Goal: Task Accomplishment & Management: Use online tool/utility

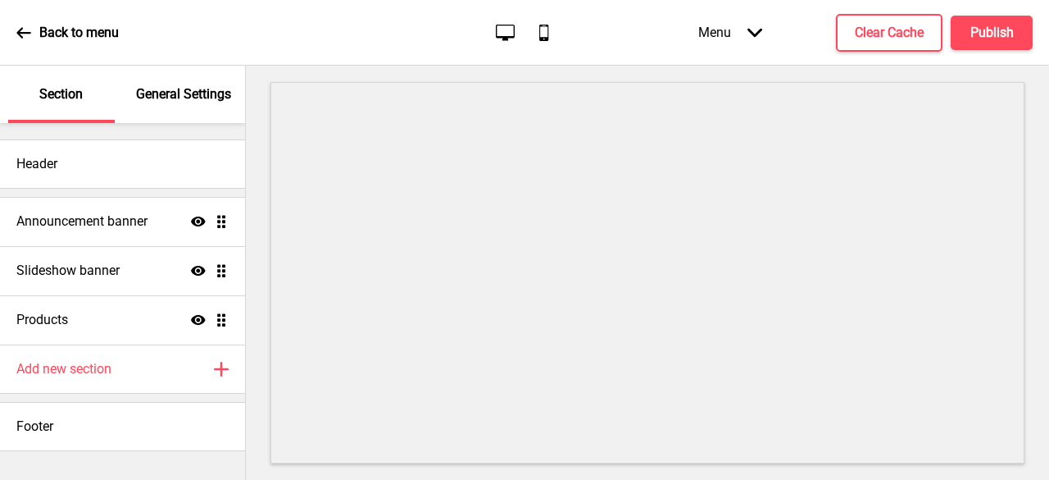
click at [23, 30] on icon at bounding box center [23, 32] width 15 height 15
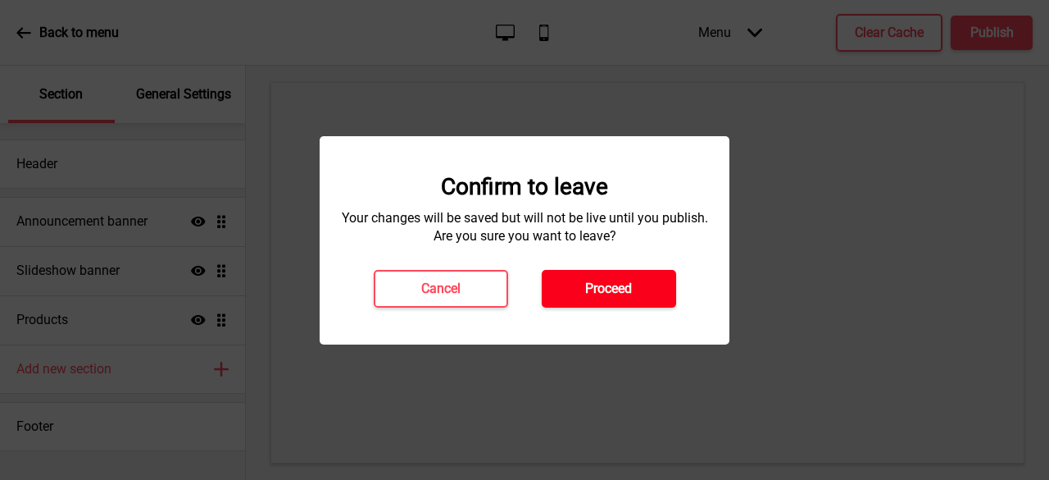
click at [583, 294] on button "Proceed" at bounding box center [609, 289] width 134 height 38
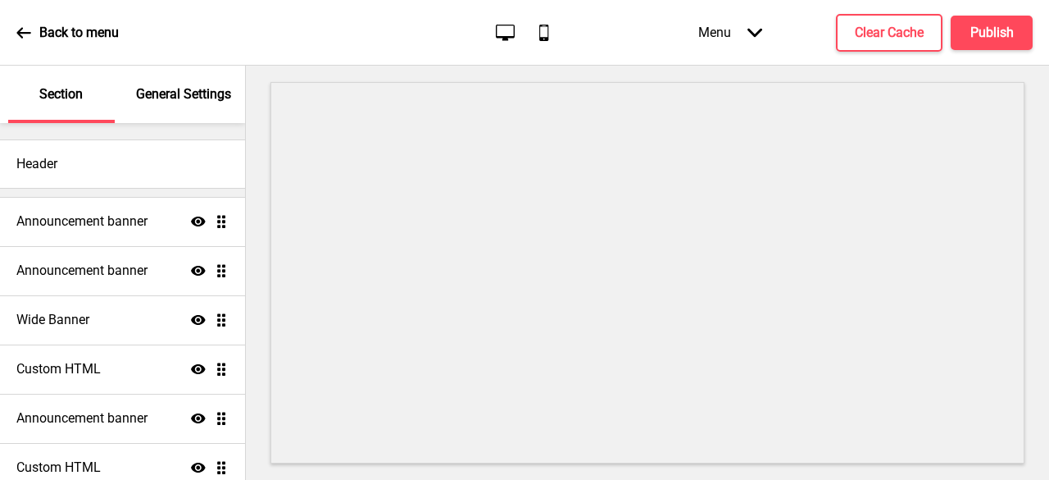
click at [25, 39] on icon at bounding box center [23, 32] width 15 height 15
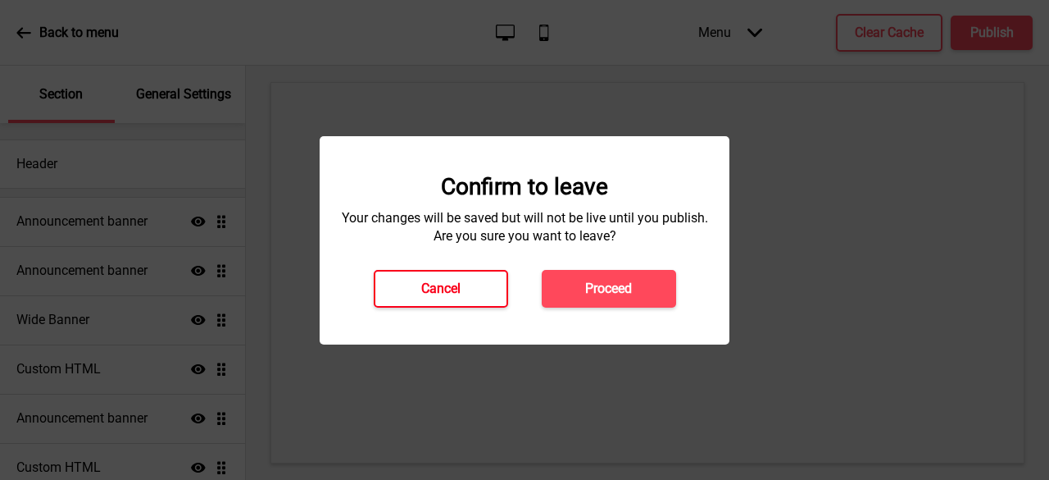
click at [412, 284] on button "Cancel" at bounding box center [441, 289] width 134 height 38
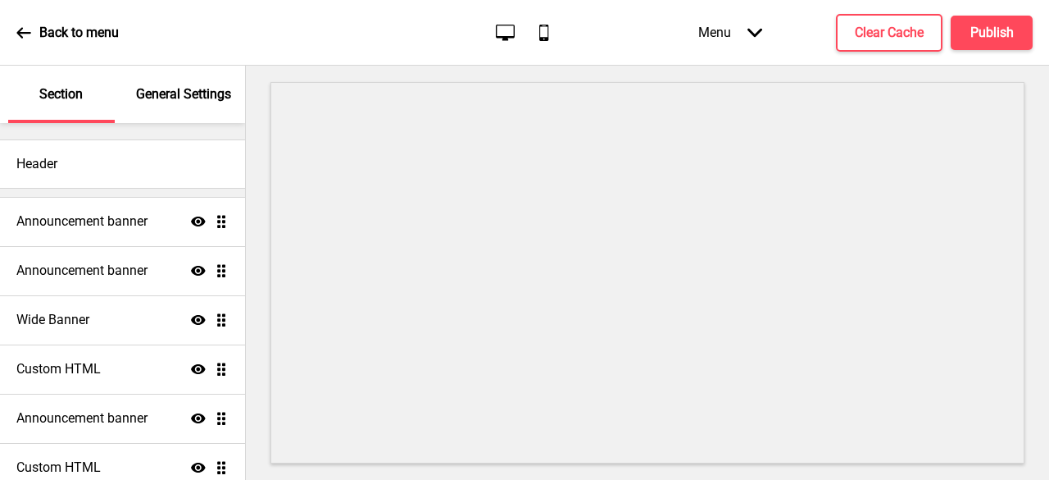
click at [21, 36] on icon at bounding box center [23, 32] width 14 height 11
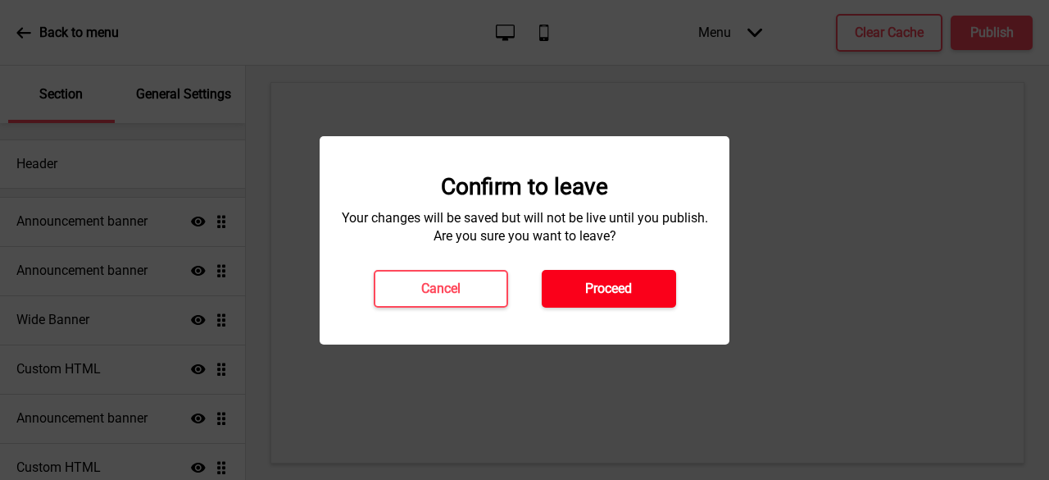
click at [600, 293] on h4 "Proceed" at bounding box center [608, 289] width 47 height 18
